Goal: Check status: Check status

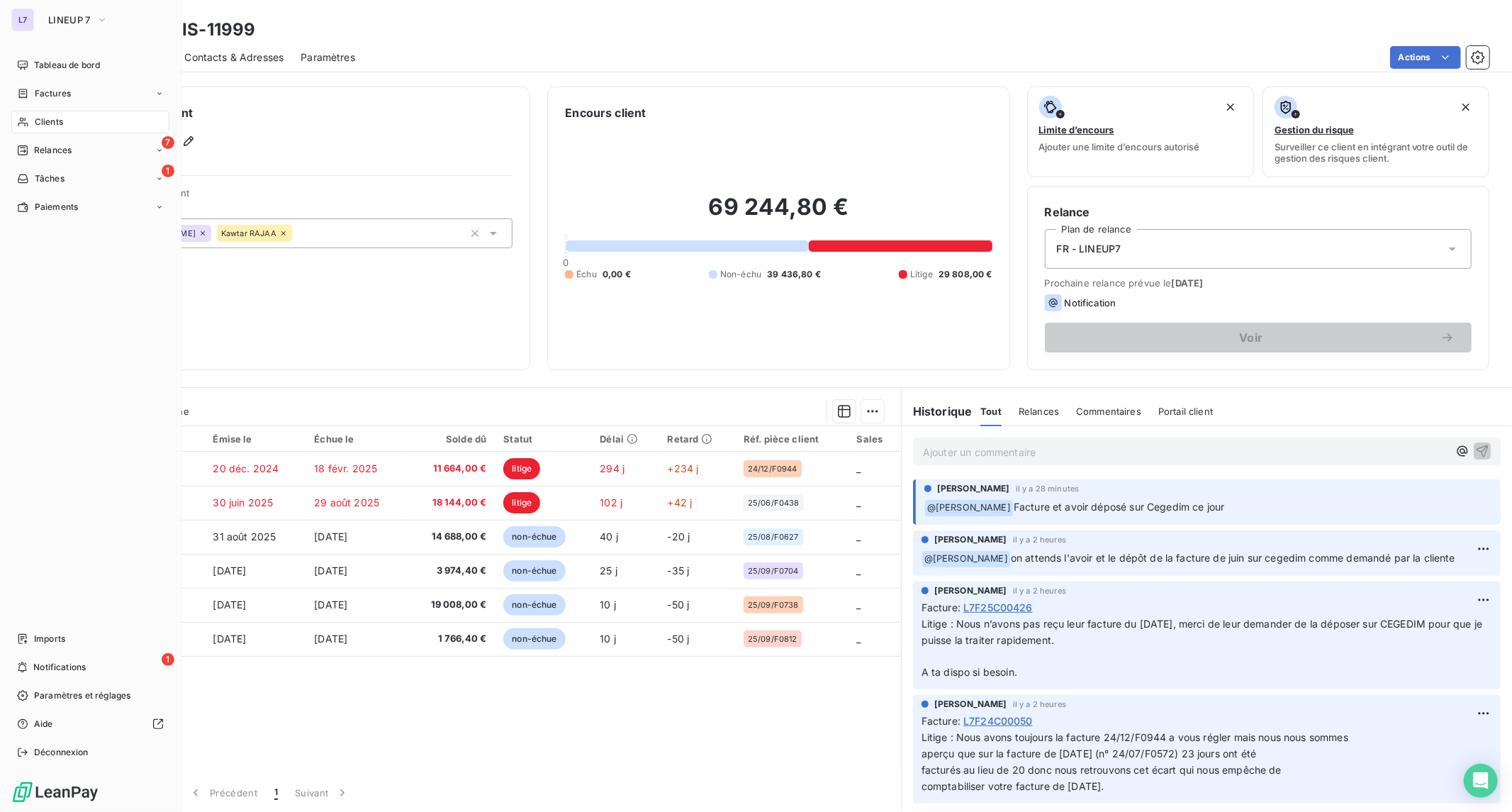
click at [95, 119] on div "Clients" at bounding box center [90, 122] width 158 height 22
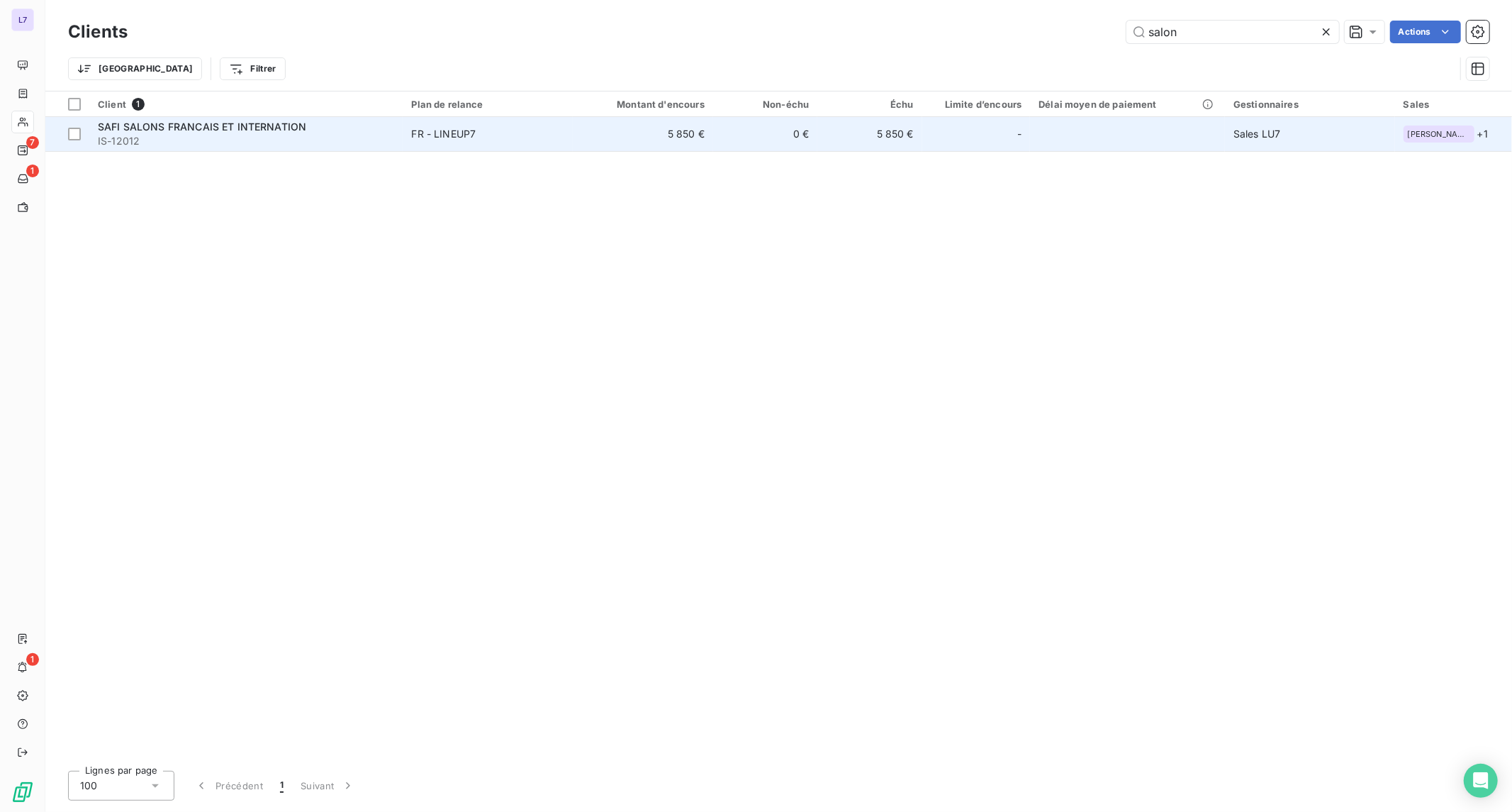
type input "salon"
click at [331, 147] on span "IS-12012" at bounding box center [245, 142] width 297 height 14
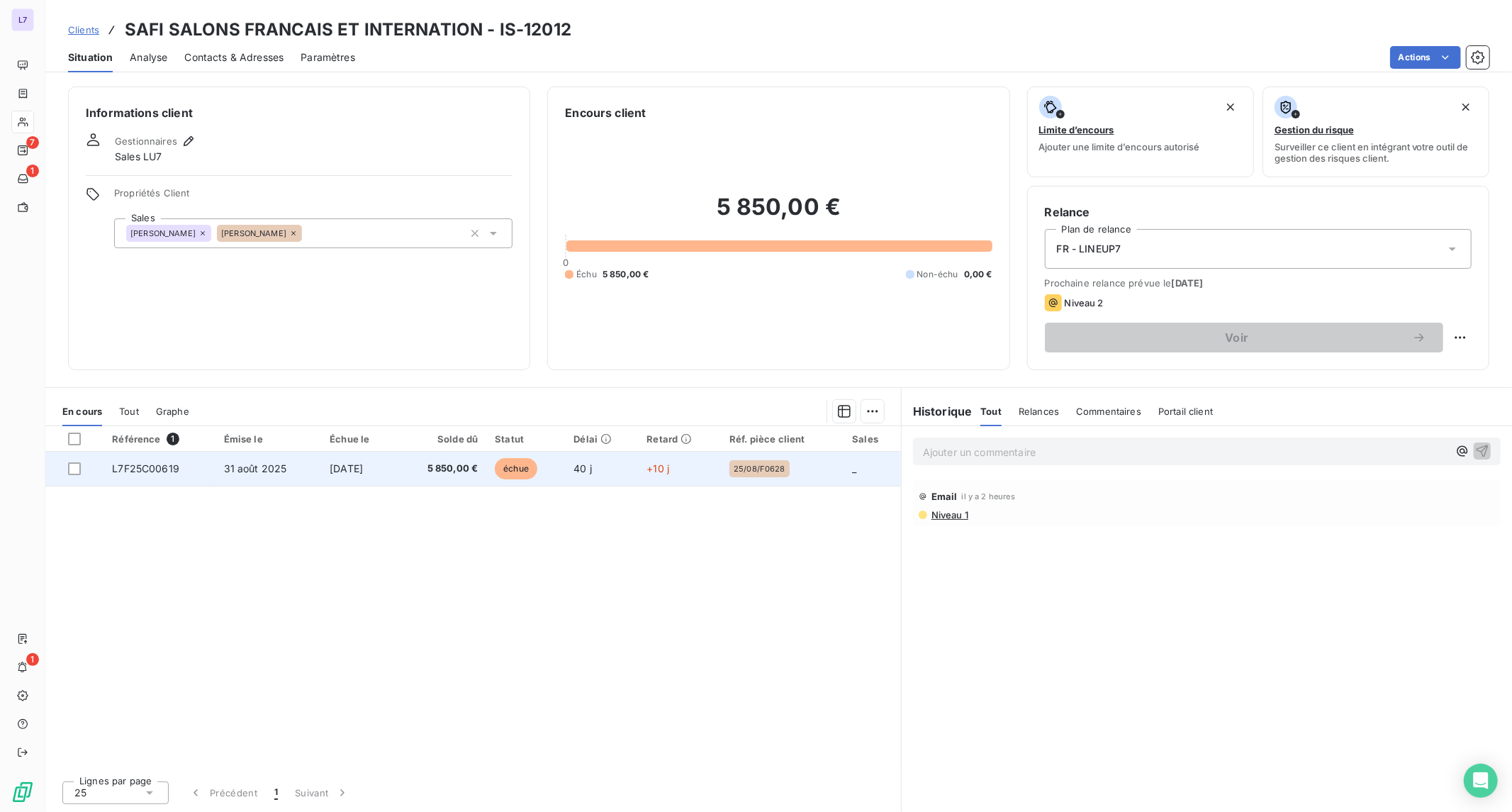
click at [810, 474] on div "25/08/F0628" at bounding box center [782, 468] width 106 height 17
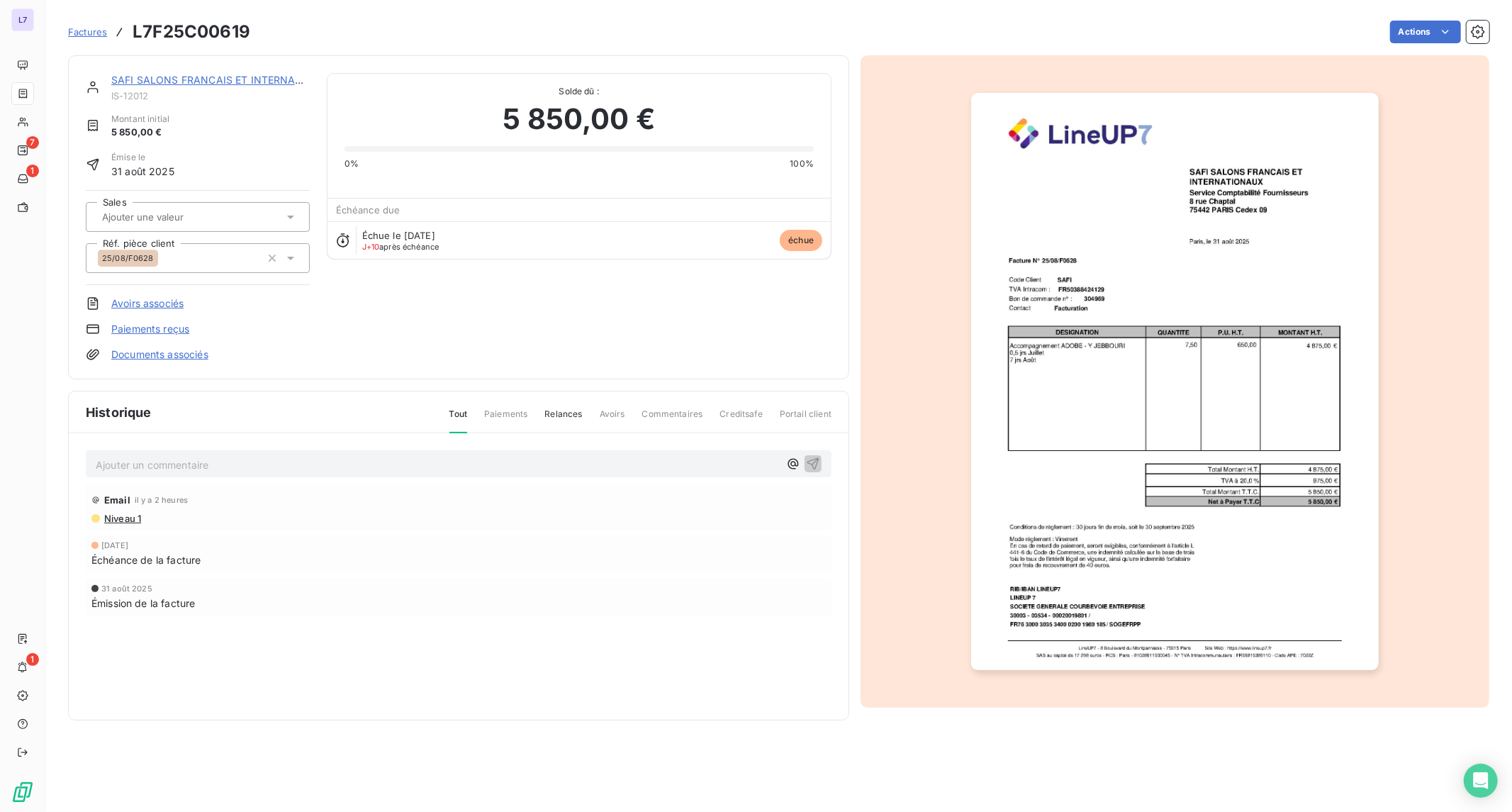
click at [202, 215] on input "text" at bounding box center [172, 217] width 142 height 13
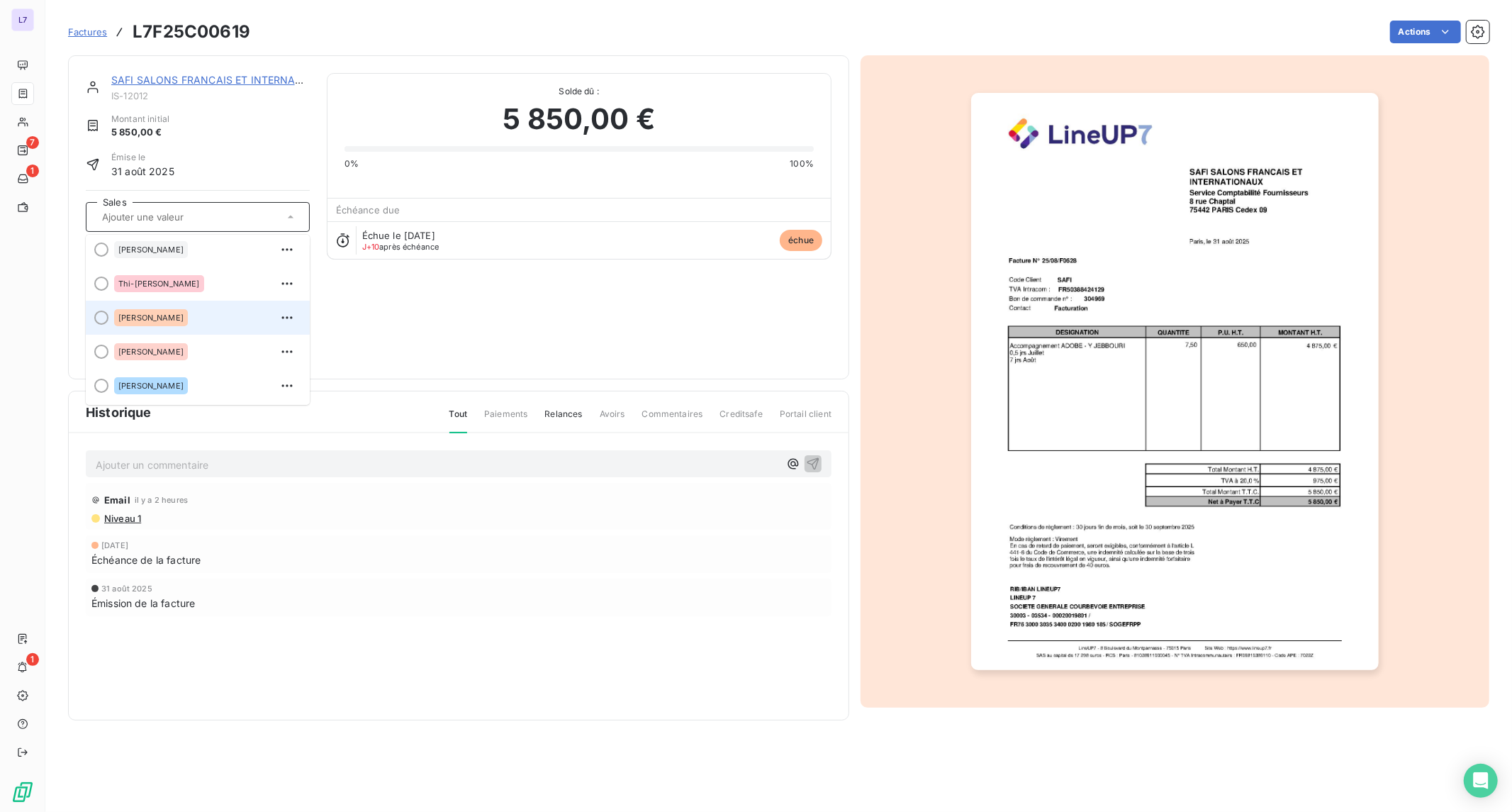
click at [182, 310] on div "[PERSON_NAME]" at bounding box center [151, 318] width 74 height 17
